Goal: Transaction & Acquisition: Purchase product/service

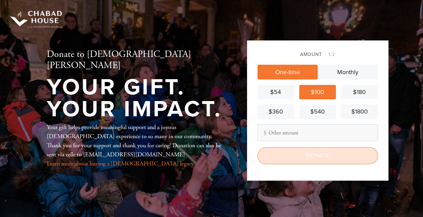
click at [305, 161] on input "Donate" at bounding box center [318, 155] width 121 height 17
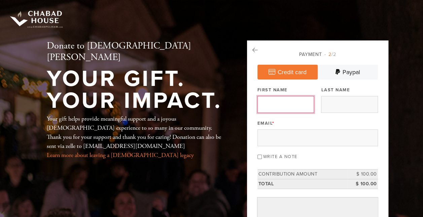
click at [286, 102] on input "First Name" at bounding box center [286, 104] width 57 height 17
type input "[PERSON_NAME]"
type input "[EMAIL_ADDRESS][DOMAIN_NAME]"
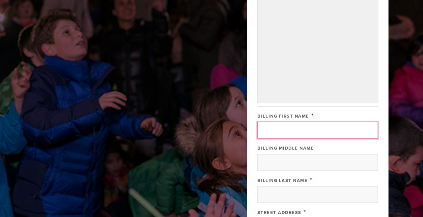
scroll to position [200, 0]
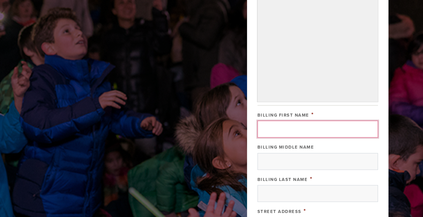
click at [298, 125] on input "Billing First Name" at bounding box center [318, 129] width 121 height 17
type input "[PERSON_NAME]"
type input "[STREET_ADDRESS][PERSON_NAME]"
type input "[GEOGRAPHIC_DATA][PERSON_NAME]"
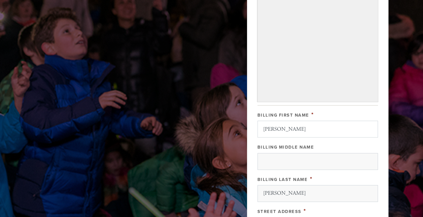
type input "NY"
type input "10552"
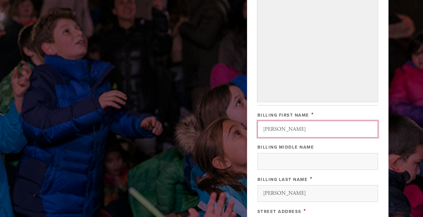
scroll to position [363, 0]
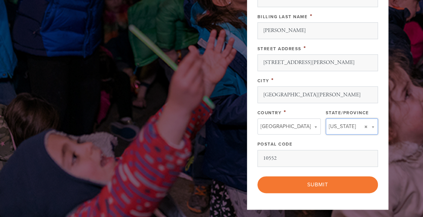
type input "NY"
type input "[GEOGRAPHIC_DATA]"
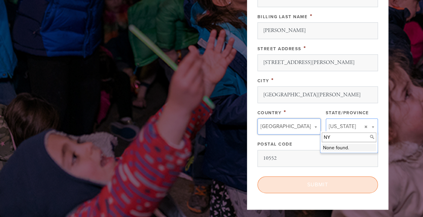
click at [318, 185] on input "Submit" at bounding box center [318, 184] width 121 height 17
